Goal: Ask a question

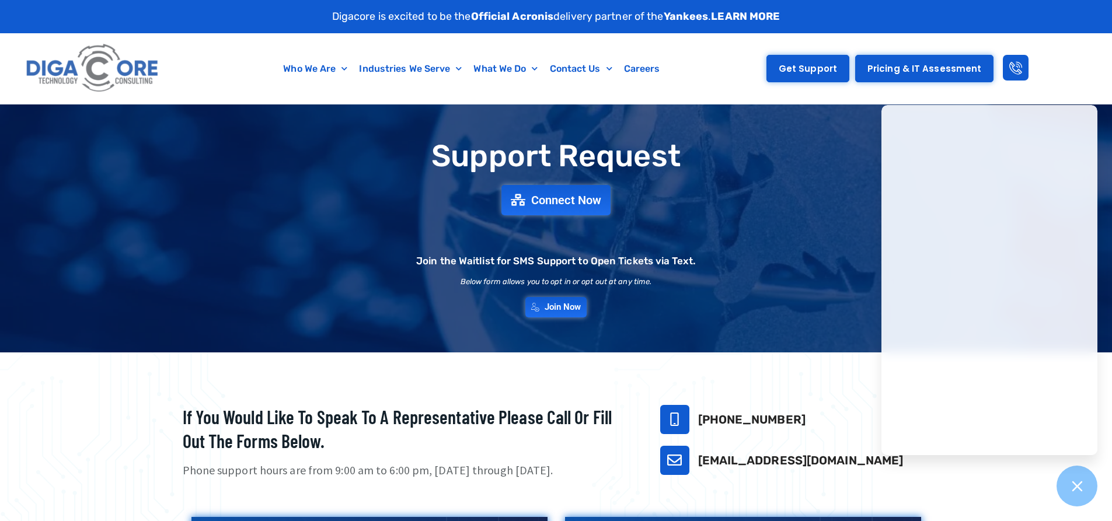
click at [845, 71] on link "Get Support" at bounding box center [807, 68] width 83 height 27
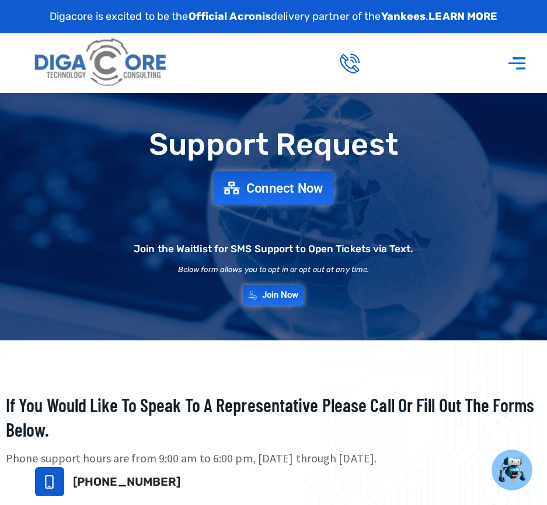
click at [280, 188] on span "Connect Now" at bounding box center [284, 188] width 77 height 13
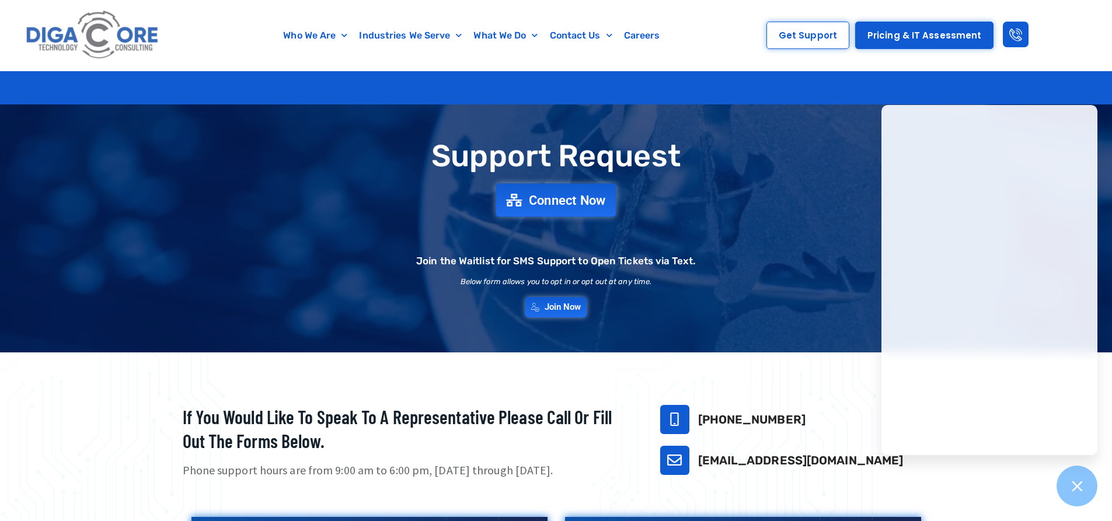
click at [546, 201] on span "Connect Now" at bounding box center [567, 200] width 77 height 13
